Goal: Task Accomplishment & Management: Use online tool/utility

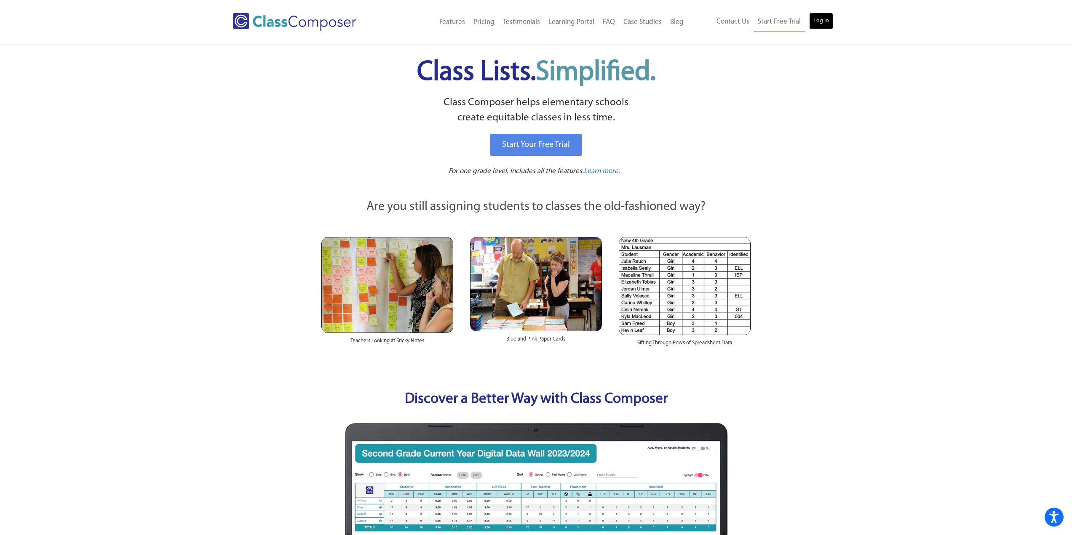
click at [820, 21] on link "Log In" at bounding box center [821, 21] width 24 height 17
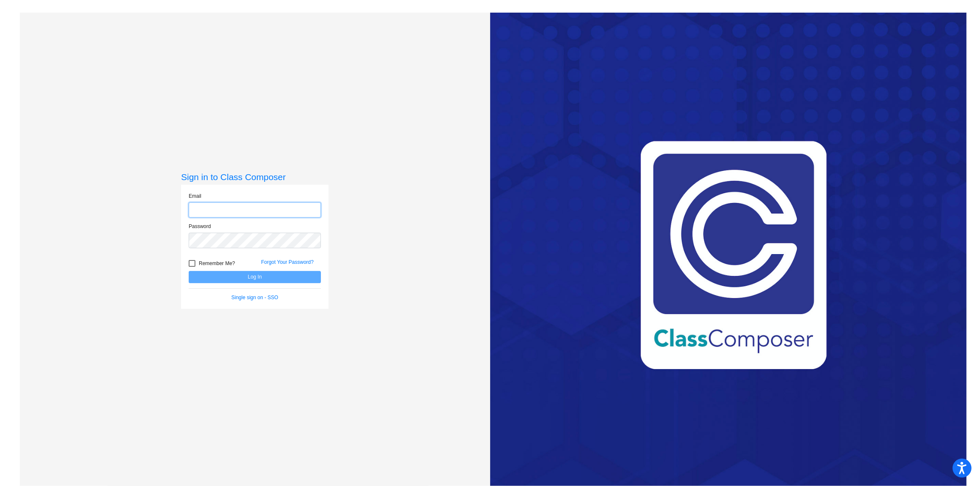
click at [266, 208] on input "email" at bounding box center [255, 211] width 132 height 16
type input "[PERSON_NAME][EMAIL_ADDRESS][PERSON_NAME][DOMAIN_NAME]"
click at [189, 271] on button "Log In" at bounding box center [255, 277] width 132 height 12
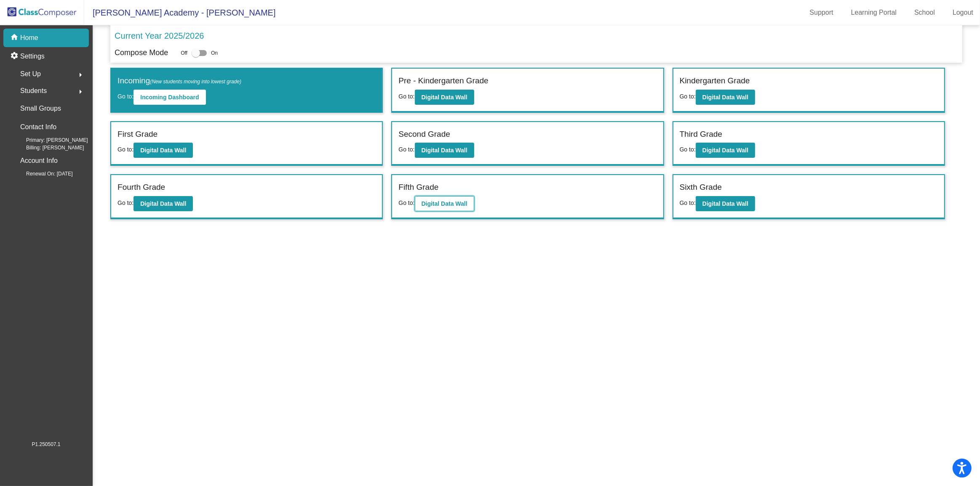
click at [442, 198] on button "Digital Data Wall" at bounding box center [444, 203] width 59 height 15
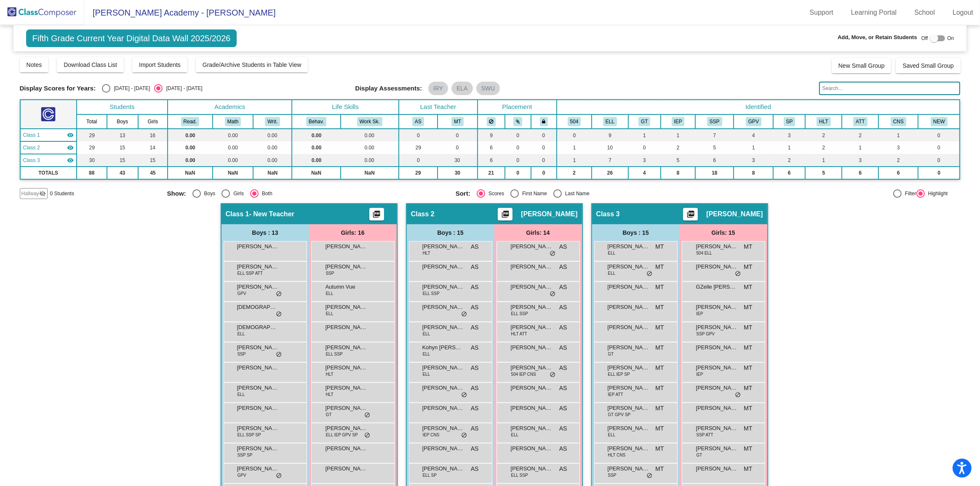
click at [282, 210] on span "- New Teacher" at bounding box center [271, 214] width 45 height 8
click at [109, 86] on div "Select an option" at bounding box center [106, 88] width 8 height 8
click at [106, 93] on input "[DATE] - [DATE]" at bounding box center [106, 93] width 0 height 0
radio input "true"
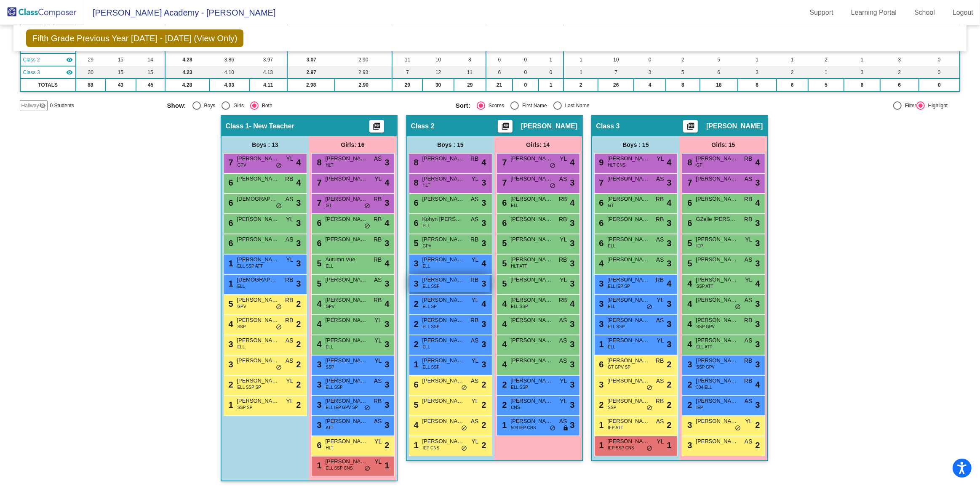
scroll to position [89, 0]
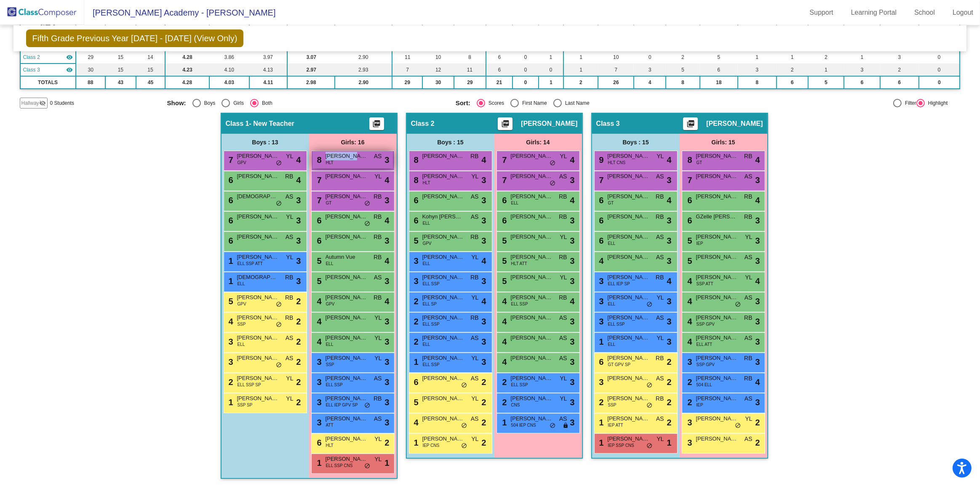
drag, startPoint x: 356, startPoint y: 161, endPoint x: 346, endPoint y: 158, distance: 10.9
click at [346, 158] on div "8 [PERSON_NAME] HLT AS lock do_not_disturb_alt 3" at bounding box center [352, 159] width 80 height 17
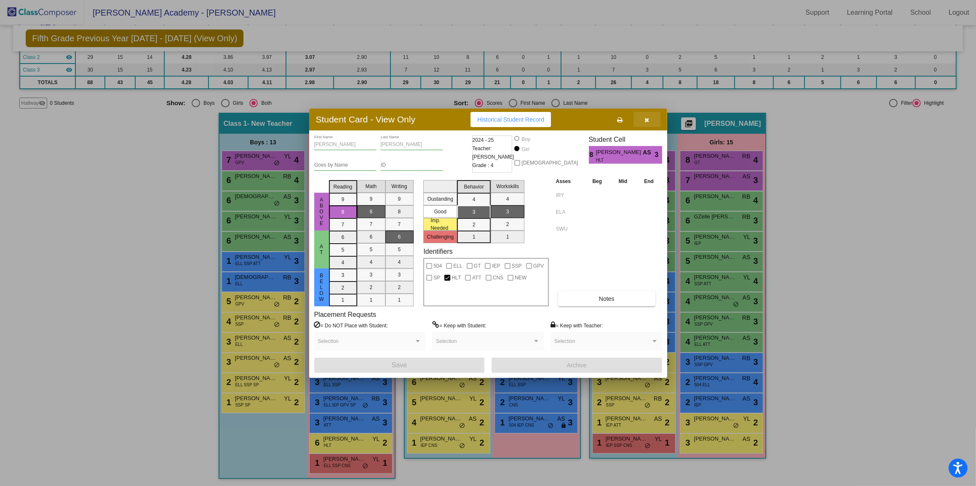
click at [648, 119] on icon "button" at bounding box center [646, 120] width 5 height 6
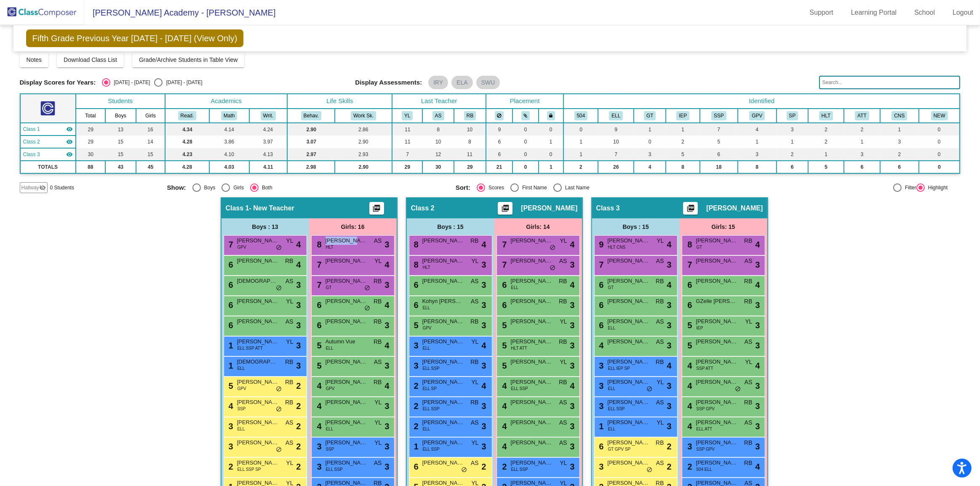
scroll to position [0, 0]
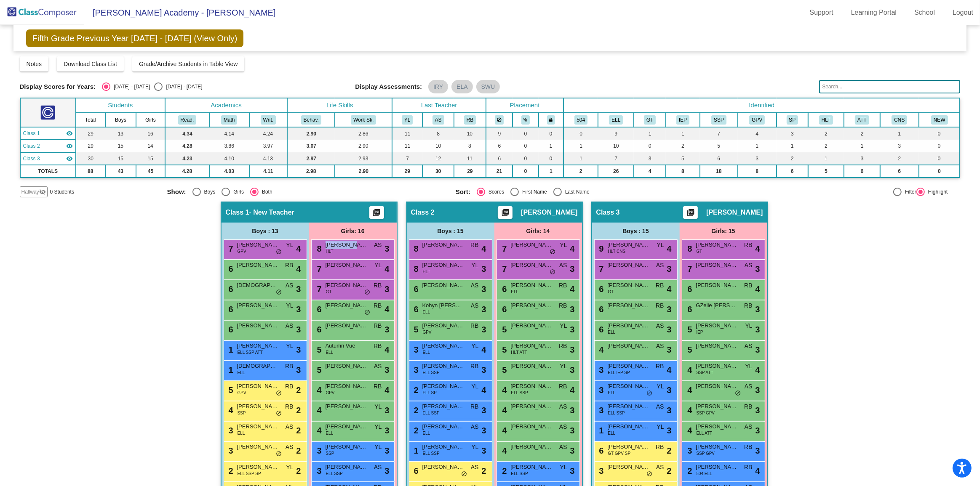
click at [154, 85] on div "Select an option" at bounding box center [158, 87] width 8 height 8
click at [158, 91] on input "[DATE] - [DATE]" at bounding box center [158, 91] width 0 height 0
radio input "true"
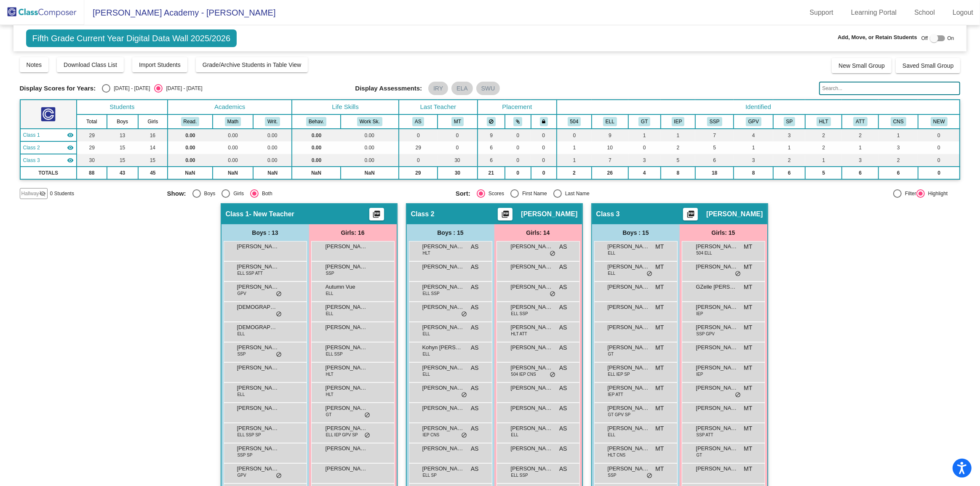
click at [930, 38] on div at bounding box center [934, 38] width 8 height 8
checkbox input "true"
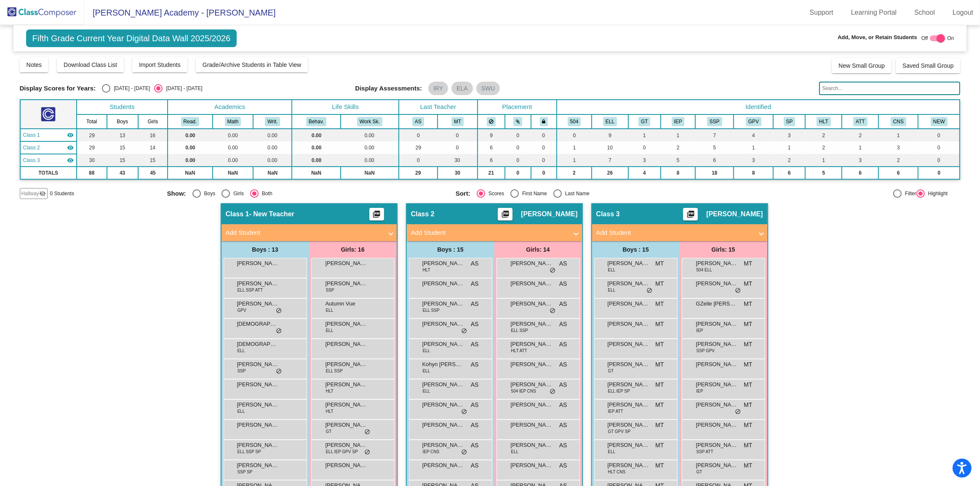
click at [108, 88] on div "Select an option" at bounding box center [106, 88] width 8 height 8
click at [106, 93] on input "[DATE] - [DATE]" at bounding box center [106, 93] width 0 height 0
radio input "true"
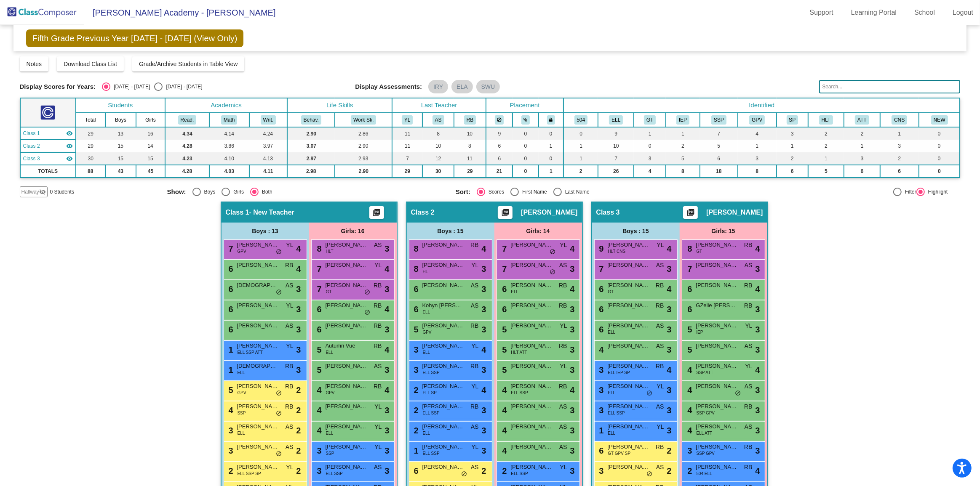
click at [170, 88] on div "[DATE] - [DATE]" at bounding box center [183, 87] width 40 height 8
click at [158, 91] on input "[DATE] - [DATE]" at bounding box center [158, 91] width 0 height 0
radio input "true"
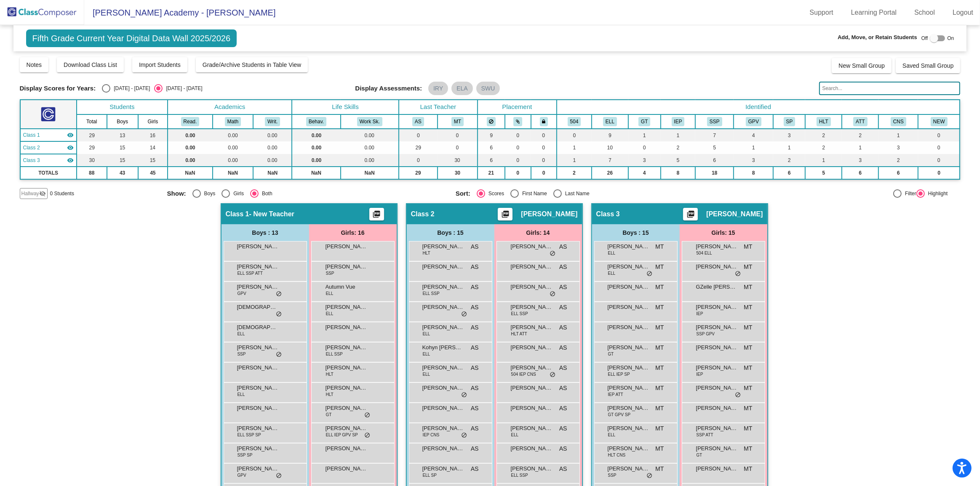
click at [101, 91] on div "Display Scores for Years: [DATE] - [DATE] [DATE] - [DATE]" at bounding box center [184, 88] width 329 height 8
click at [103, 89] on div "Select an option" at bounding box center [106, 88] width 8 height 8
click at [106, 93] on input "[DATE] - [DATE]" at bounding box center [106, 93] width 0 height 0
radio input "true"
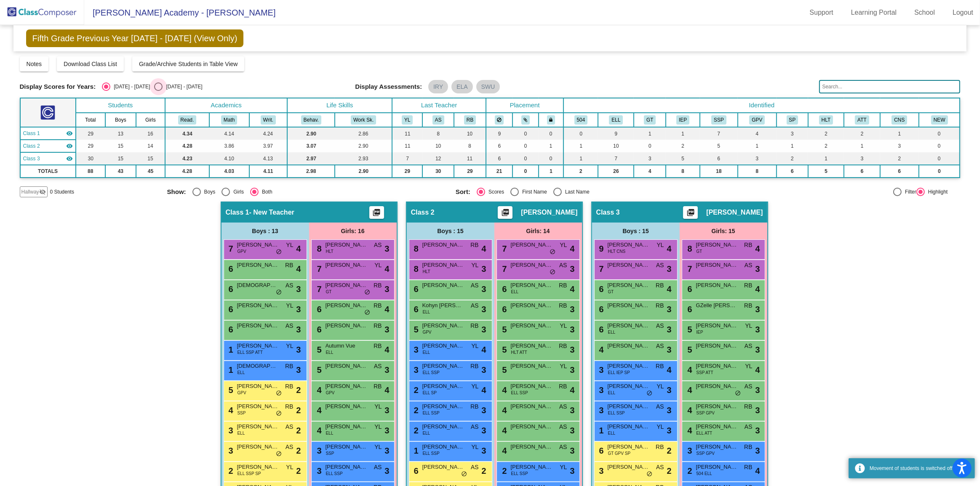
click at [163, 87] on div "[DATE] - [DATE]" at bounding box center [183, 87] width 40 height 8
click at [158, 91] on input "[DATE] - [DATE]" at bounding box center [158, 91] width 0 height 0
radio input "true"
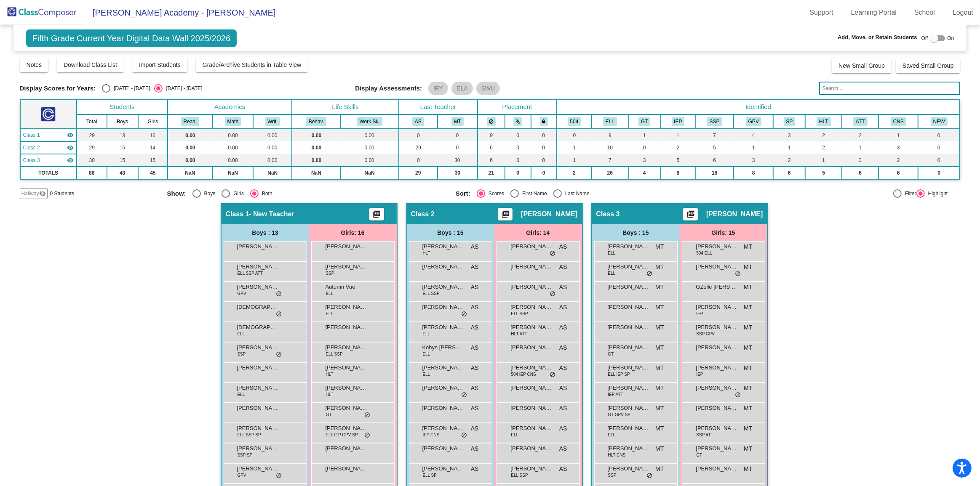
click at [930, 38] on div at bounding box center [934, 38] width 8 height 8
checkbox input "true"
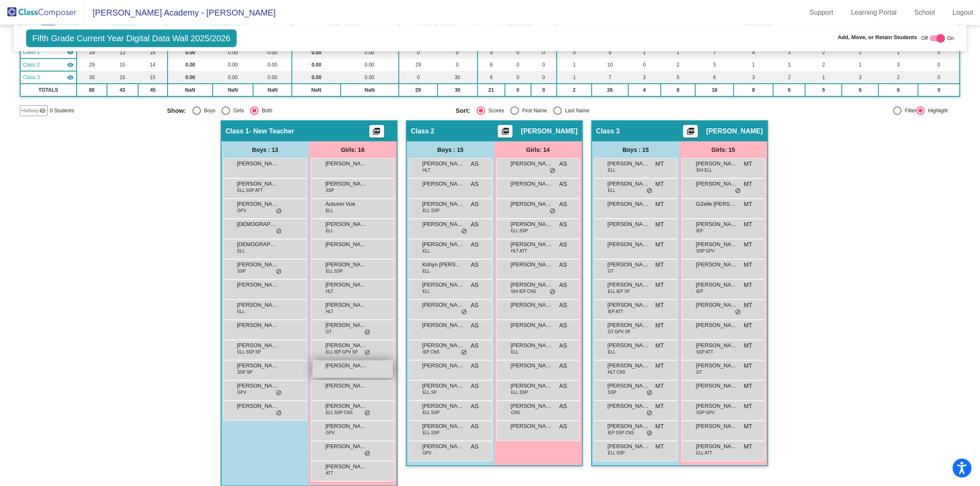
scroll to position [91, 0]
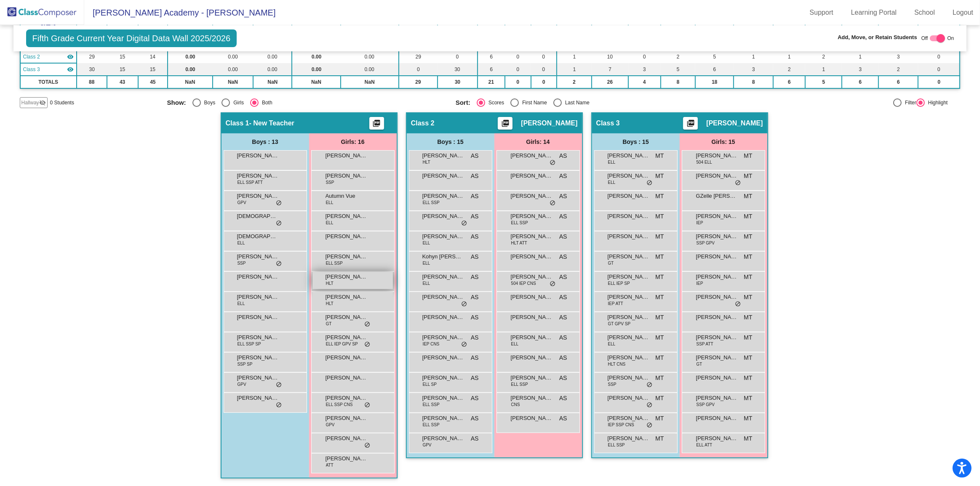
drag, startPoint x: 357, startPoint y: 279, endPoint x: 352, endPoint y: 276, distance: 5.8
click at [352, 276] on span "[PERSON_NAME]" at bounding box center [346, 277] width 42 height 8
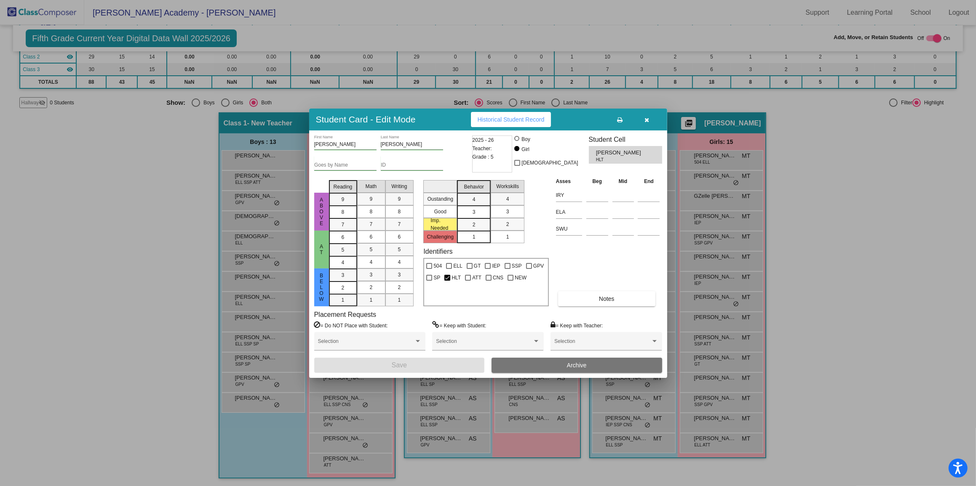
click at [644, 120] on icon "button" at bounding box center [646, 120] width 5 height 6
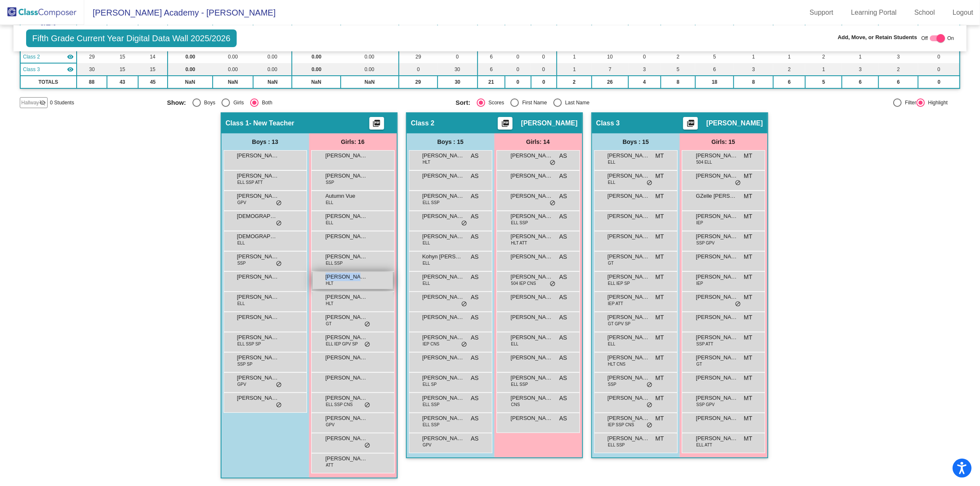
drag, startPoint x: 349, startPoint y: 280, endPoint x: 342, endPoint y: 281, distance: 6.4
click at [342, 281] on div "[PERSON_NAME] HLT lock do_not_disturb_alt" at bounding box center [352, 280] width 80 height 17
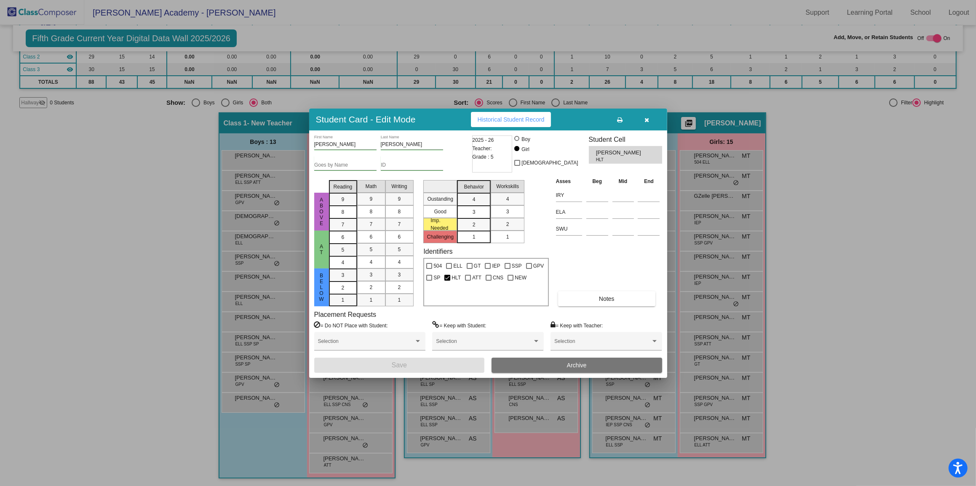
click at [642, 119] on button "button" at bounding box center [646, 119] width 27 height 15
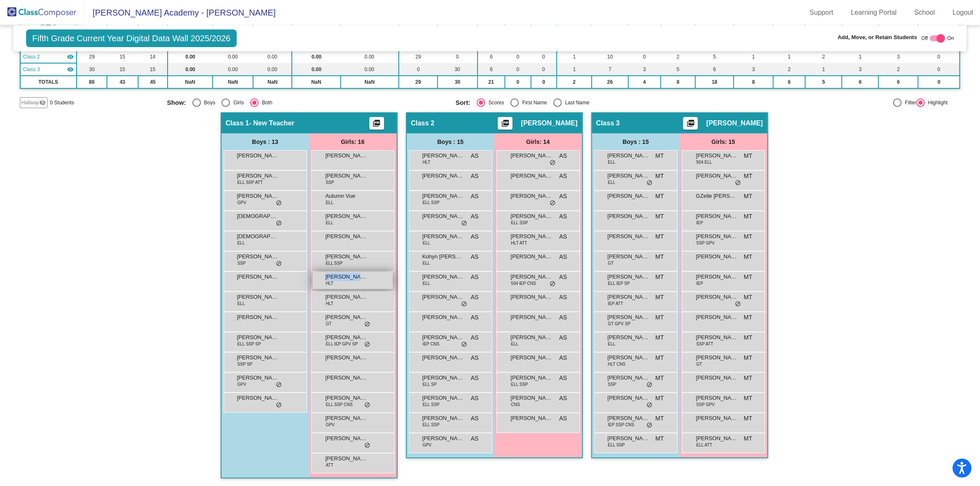
drag, startPoint x: 346, startPoint y: 280, endPoint x: 380, endPoint y: 284, distance: 34.4
click at [380, 284] on div "[PERSON_NAME] HLT lock do_not_disturb_alt" at bounding box center [352, 280] width 80 height 17
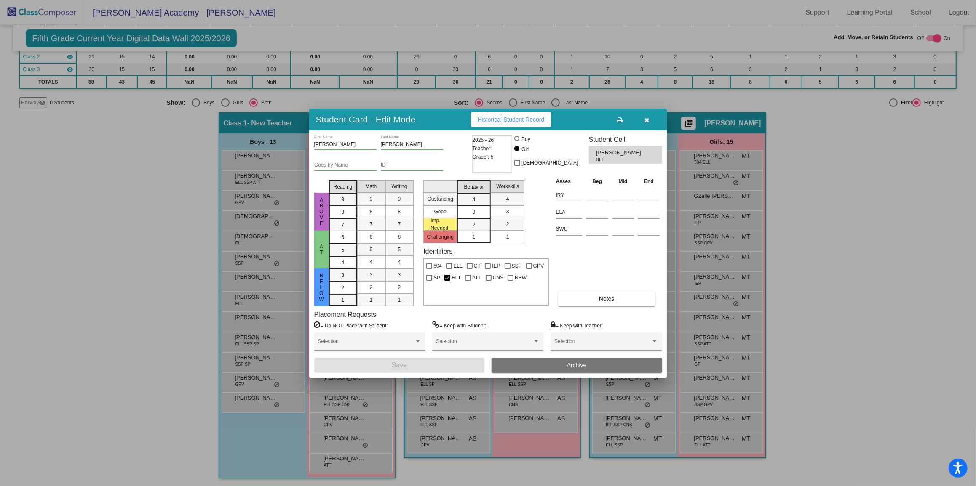
click at [644, 122] on icon "button" at bounding box center [646, 120] width 5 height 6
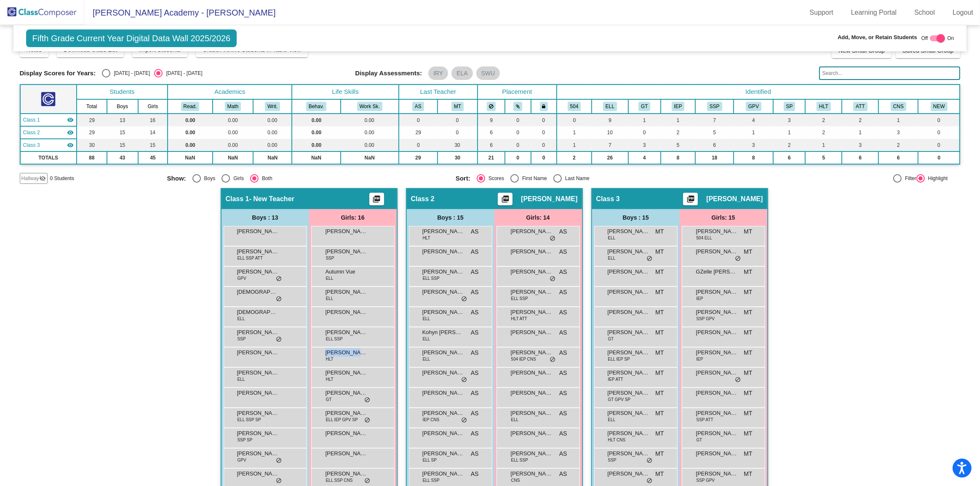
scroll to position [0, 0]
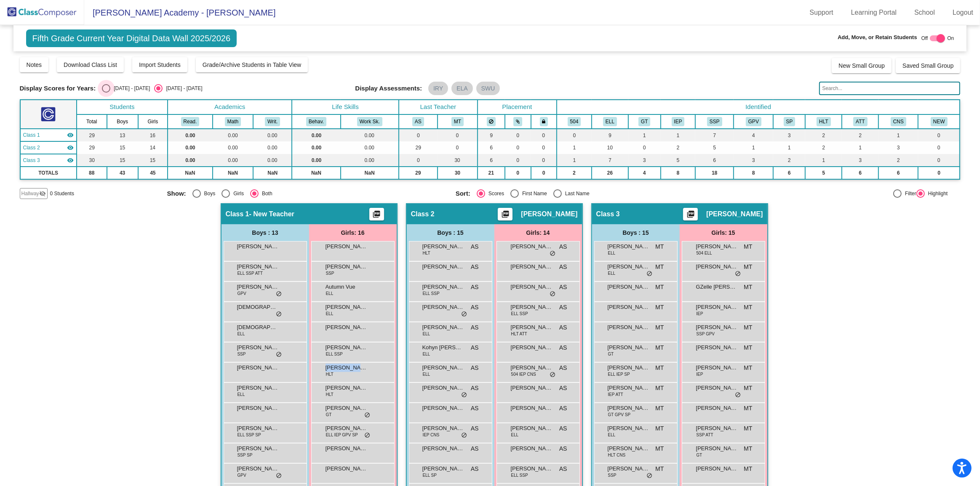
click at [104, 88] on div "Select an option" at bounding box center [106, 88] width 8 height 8
click at [106, 93] on input "[DATE] - [DATE]" at bounding box center [106, 93] width 0 height 0
radio input "true"
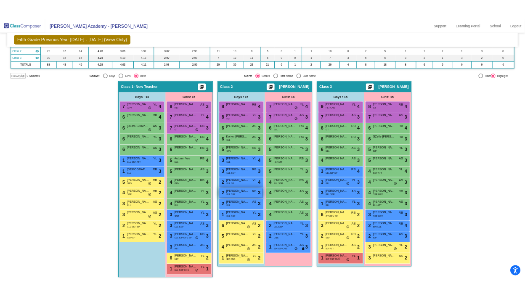
scroll to position [89, 0]
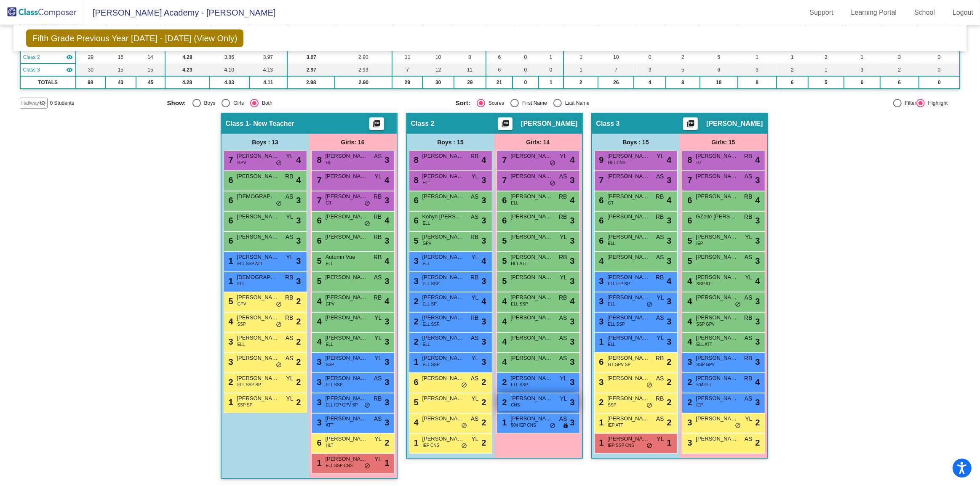
drag, startPoint x: 456, startPoint y: 409, endPoint x: 528, endPoint y: 403, distance: 71.8
click at [528, 403] on div "2 [PERSON_NAME] CNS YL lock do_not_disturb_alt 3" at bounding box center [538, 402] width 80 height 17
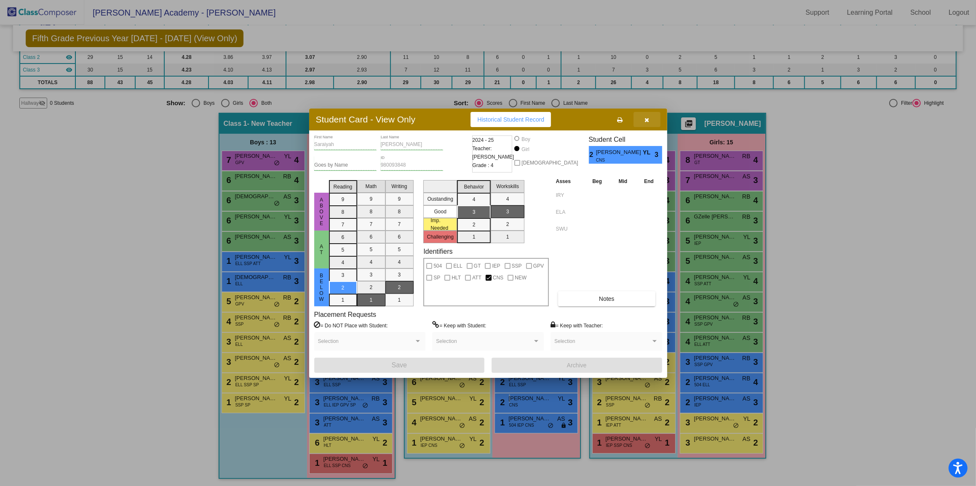
click at [648, 120] on icon "button" at bounding box center [646, 120] width 5 height 6
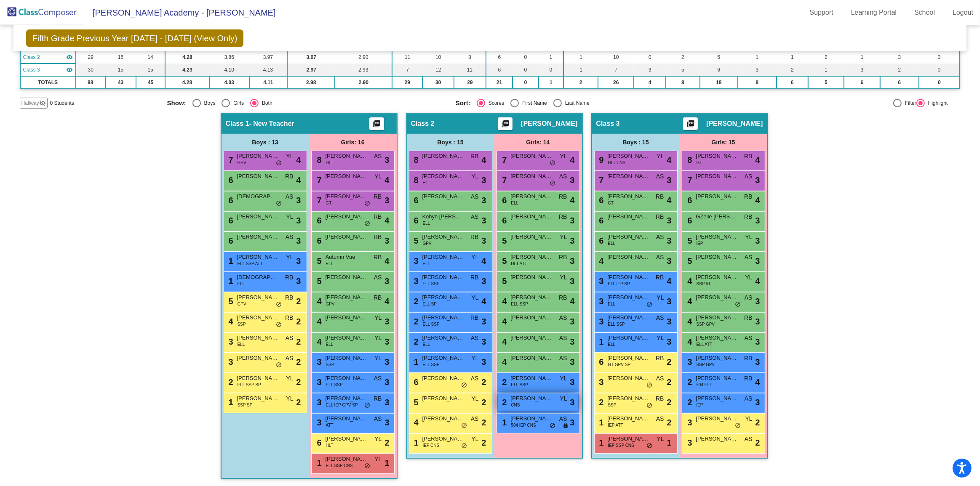
click at [532, 401] on span "[PERSON_NAME]" at bounding box center [532, 399] width 42 height 8
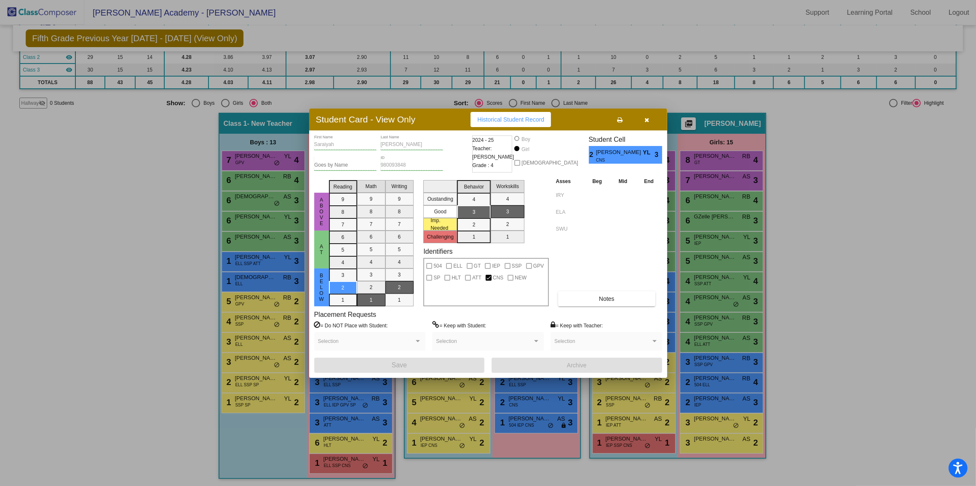
click at [650, 119] on button "button" at bounding box center [646, 119] width 27 height 15
